Goal: Task Accomplishment & Management: Complete application form

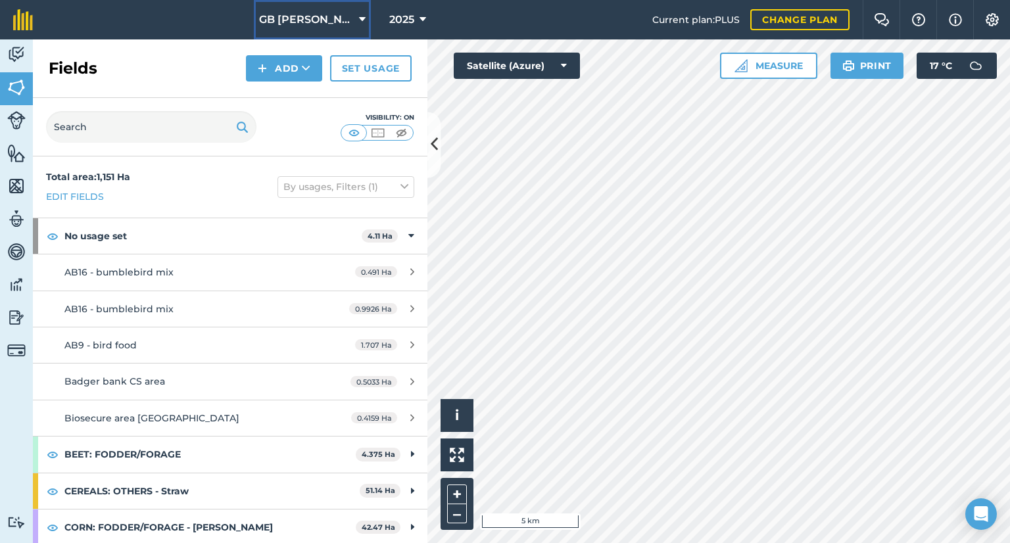
click at [347, 12] on span "GB [PERSON_NAME] Farms" at bounding box center [306, 20] width 95 height 16
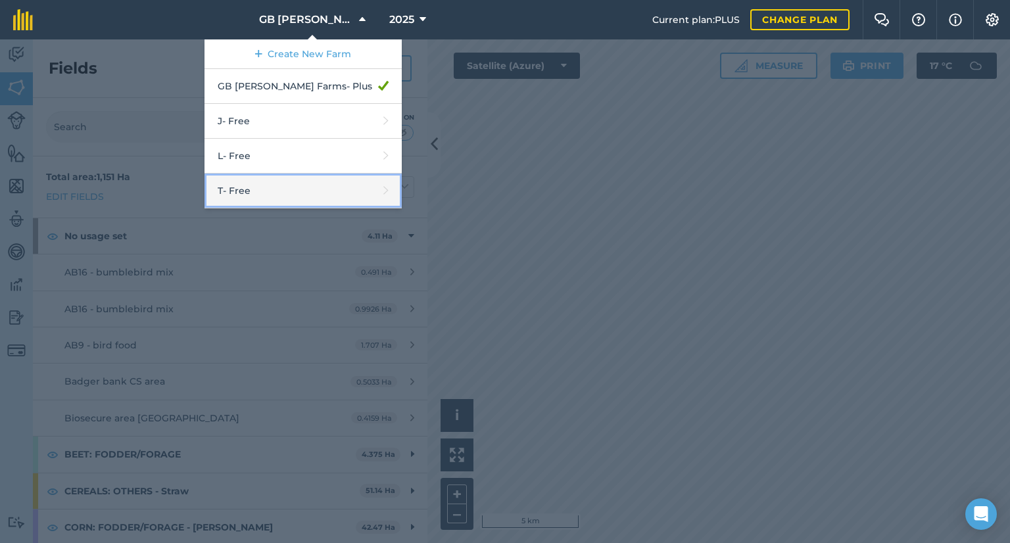
click at [297, 201] on link "T - Free" at bounding box center [302, 191] width 197 height 35
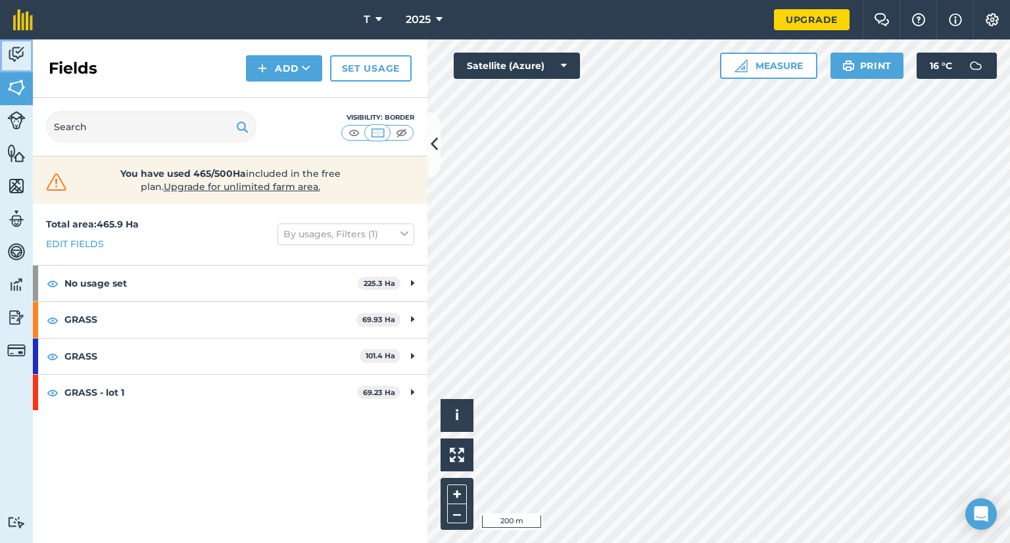
click at [14, 48] on img at bounding box center [16, 55] width 18 height 20
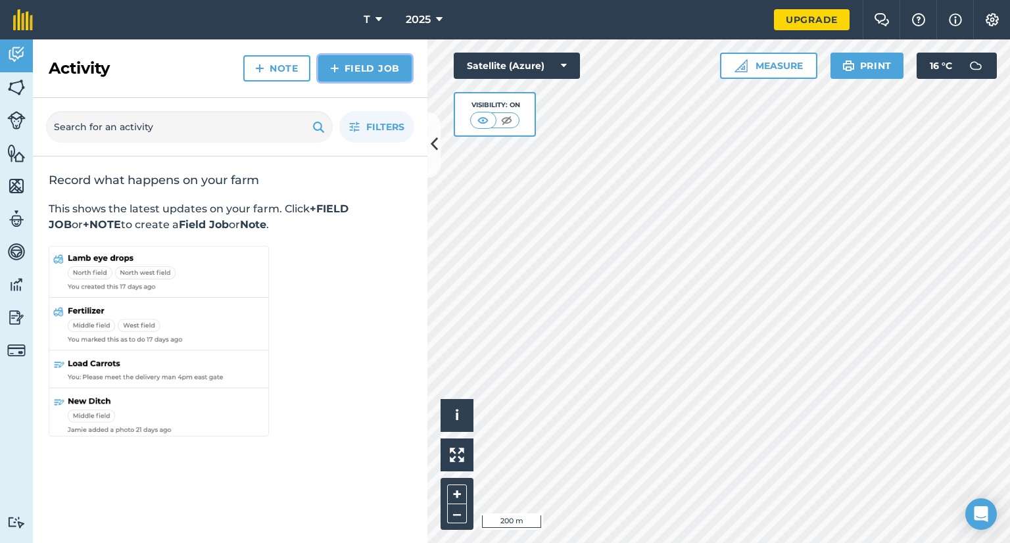
click at [329, 69] on link "Field Job" at bounding box center [364, 68] width 93 height 26
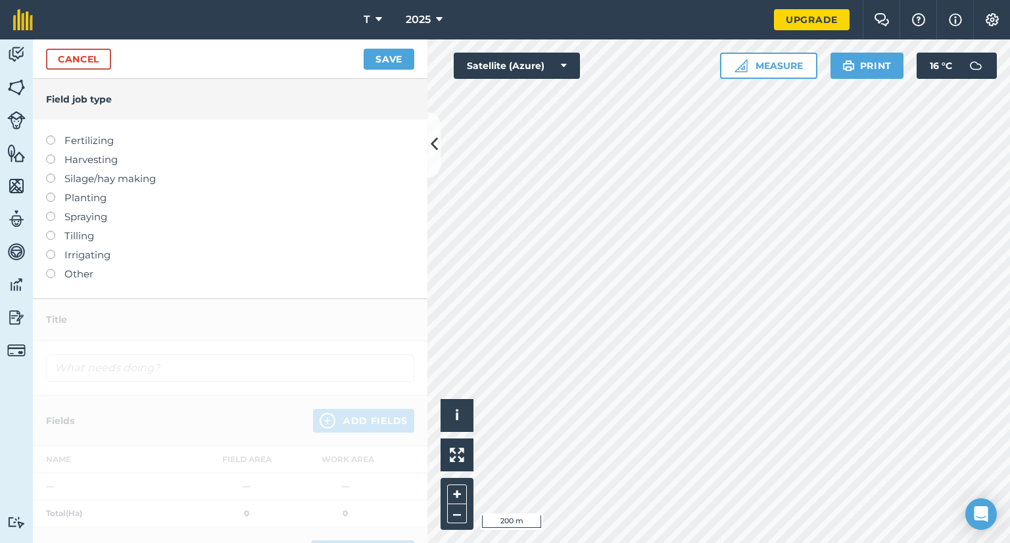
click at [77, 142] on label "Fertilizing" at bounding box center [230, 141] width 368 height 16
type input "Fertilizing"
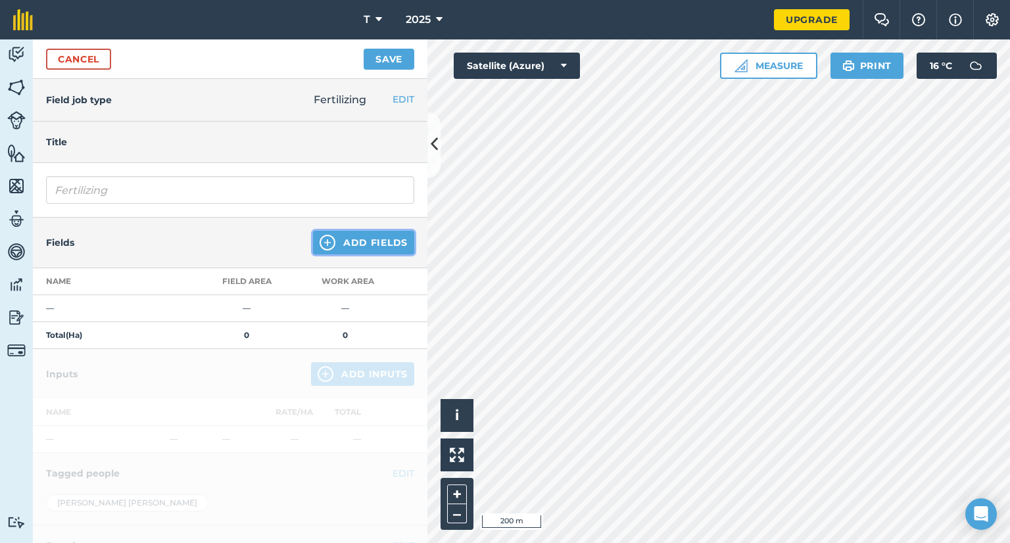
click at [375, 243] on button "Add Fields" at bounding box center [363, 243] width 101 height 24
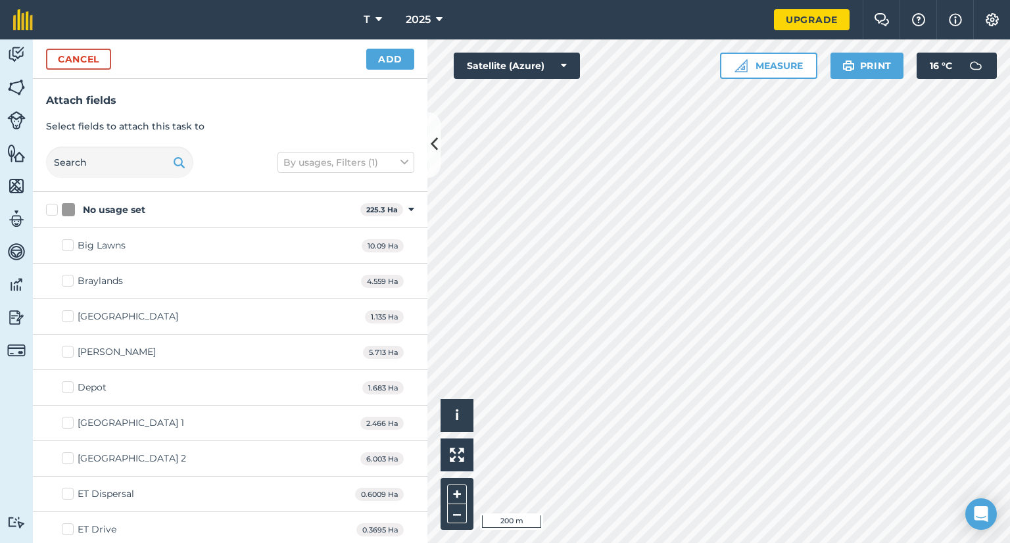
checkbox input "true"
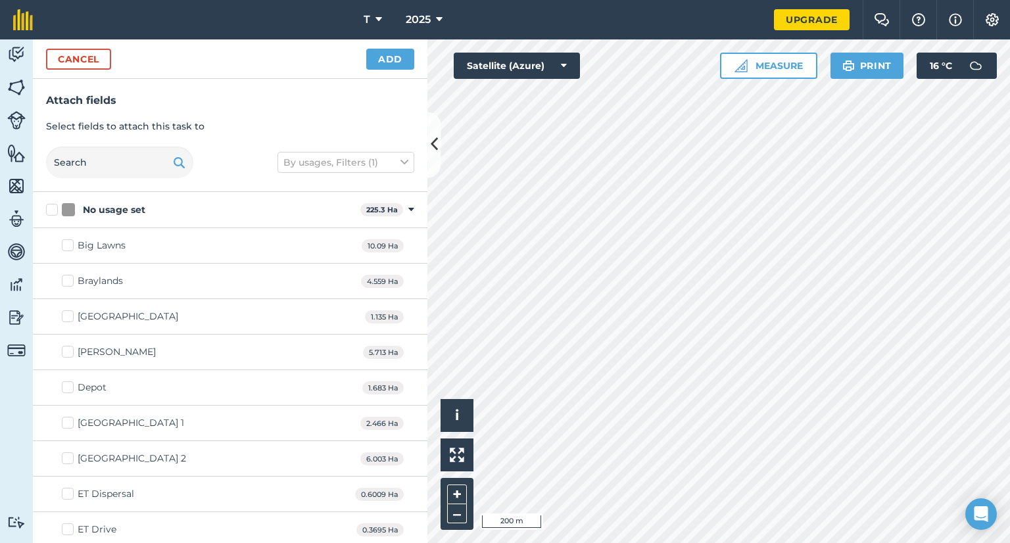
checkbox input "true"
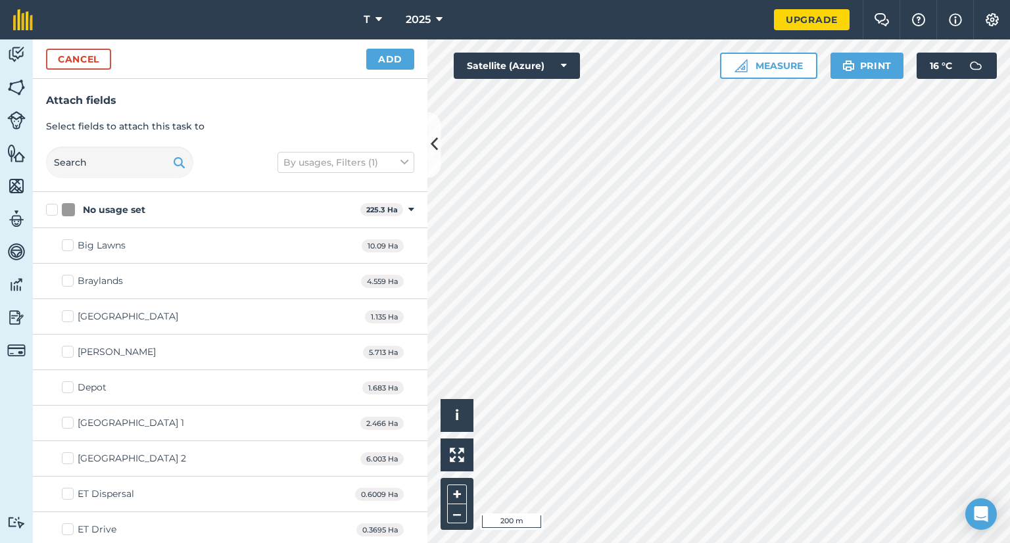
checkbox input "true"
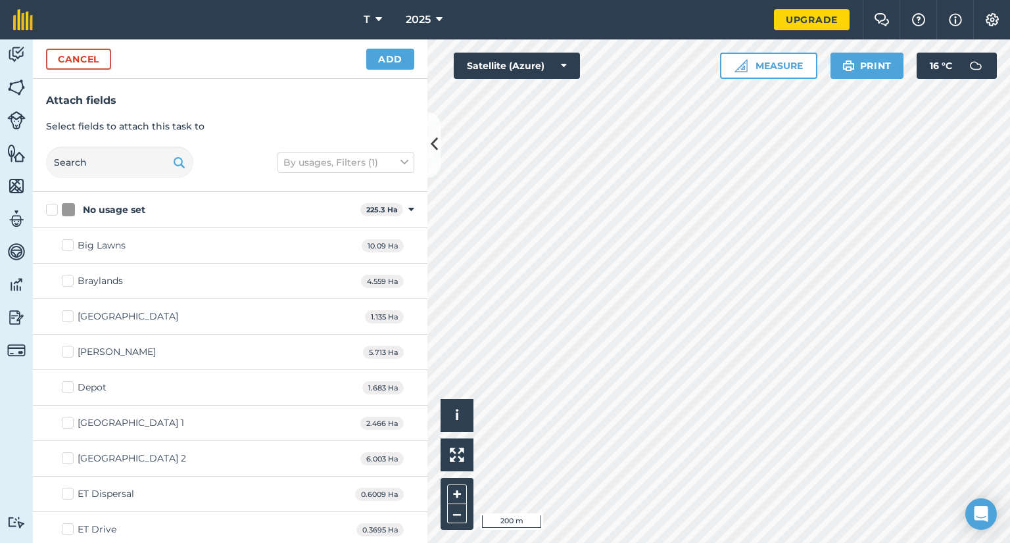
checkbox input "true"
click at [396, 60] on button "Add" at bounding box center [390, 59] width 48 height 21
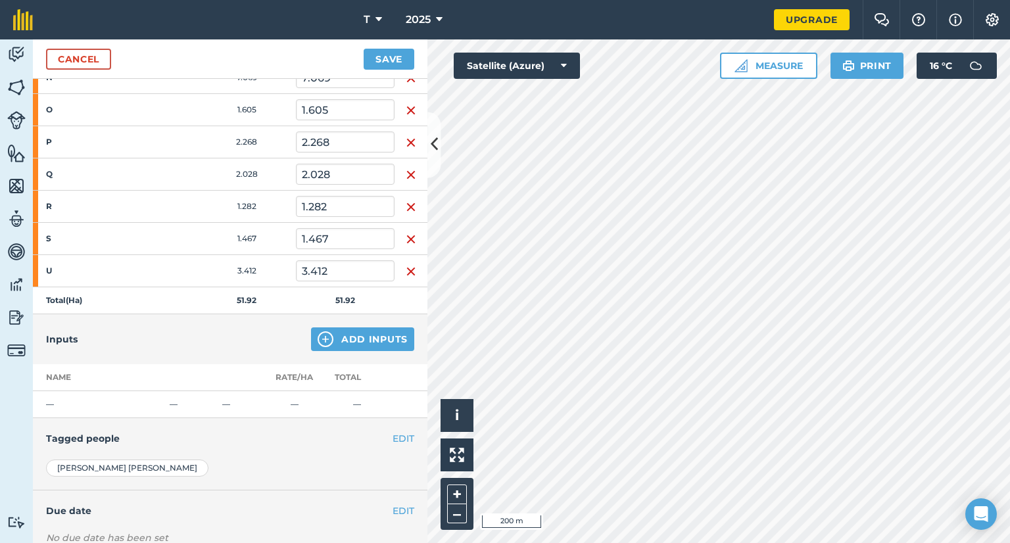
scroll to position [526, 0]
